Goal: Find specific page/section: Find specific page/section

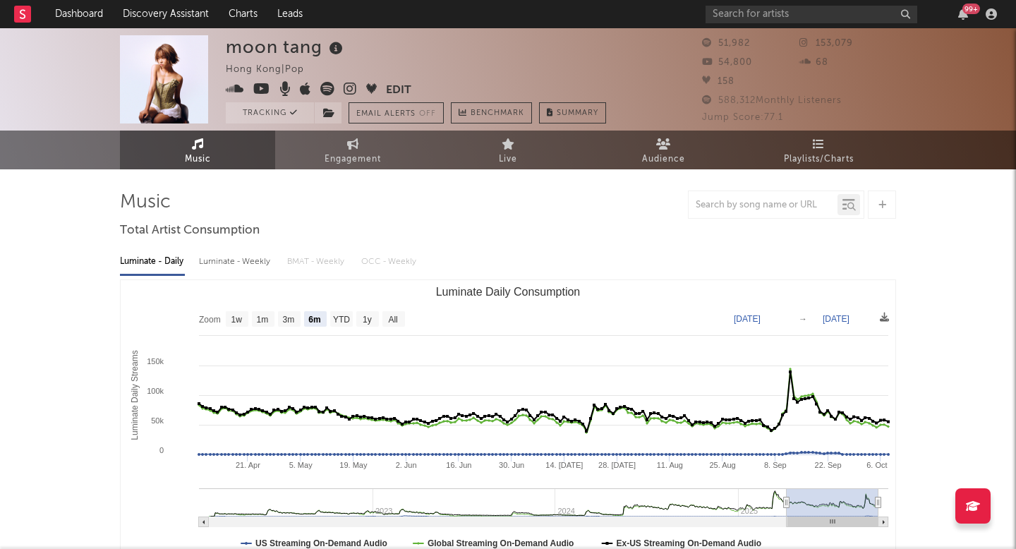
select select "6m"
click at [88, 9] on link "Dashboard" at bounding box center [79, 14] width 68 height 28
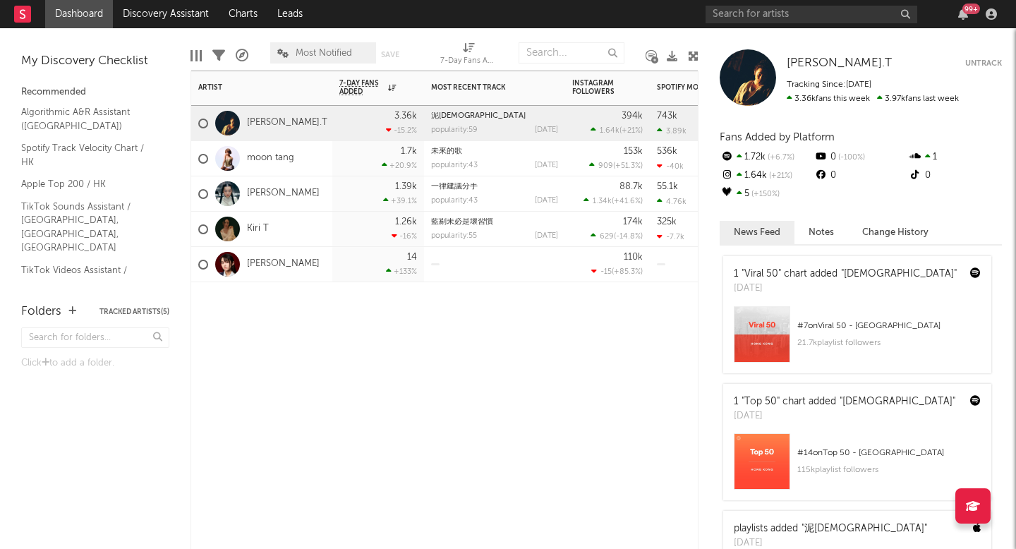
click at [313, 148] on div "moon tang" at bounding box center [261, 158] width 141 height 35
